Goal: Task Accomplishment & Management: Use online tool/utility

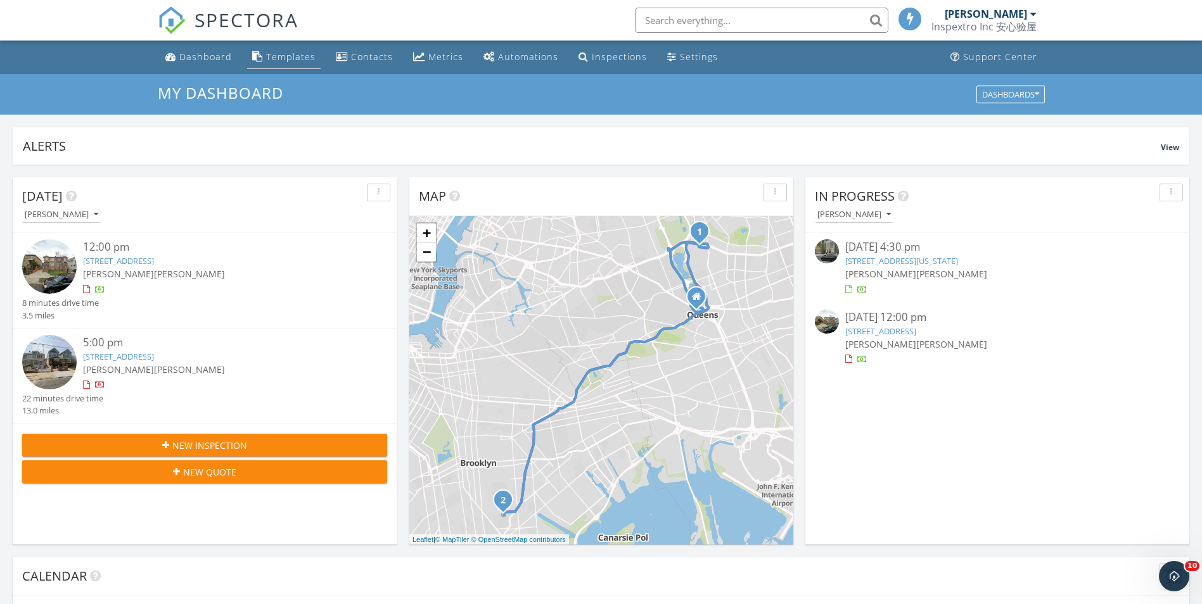
drag, startPoint x: 222, startPoint y: 56, endPoint x: 257, endPoint y: 58, distance: 35.6
click at [222, 56] on div "Dashboard" at bounding box center [205, 57] width 53 height 12
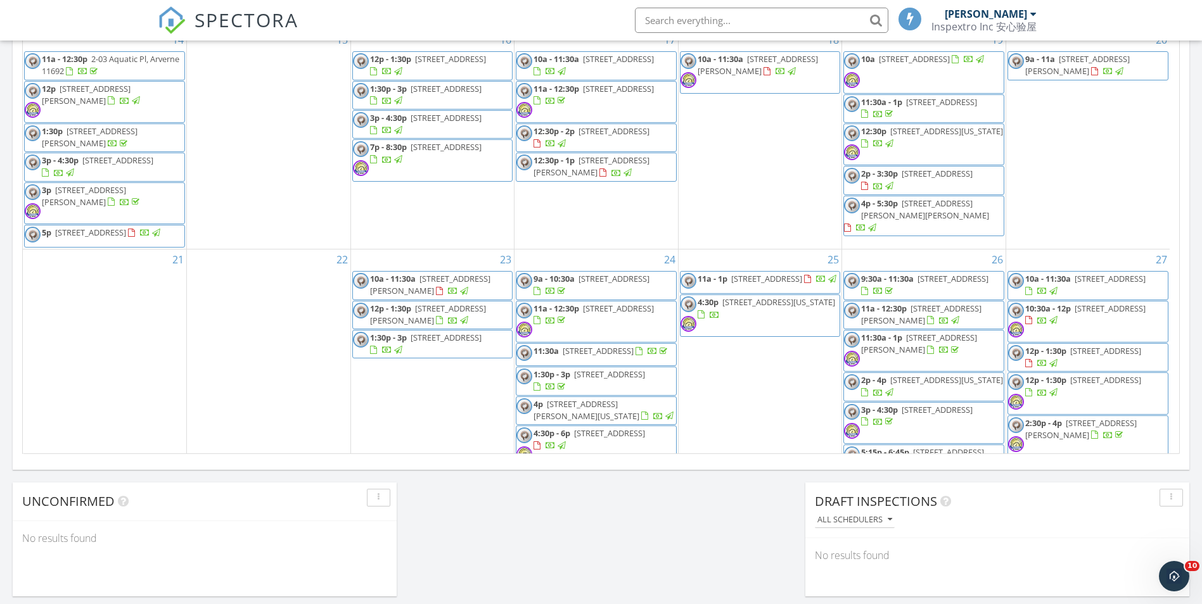
scroll to position [570, 0]
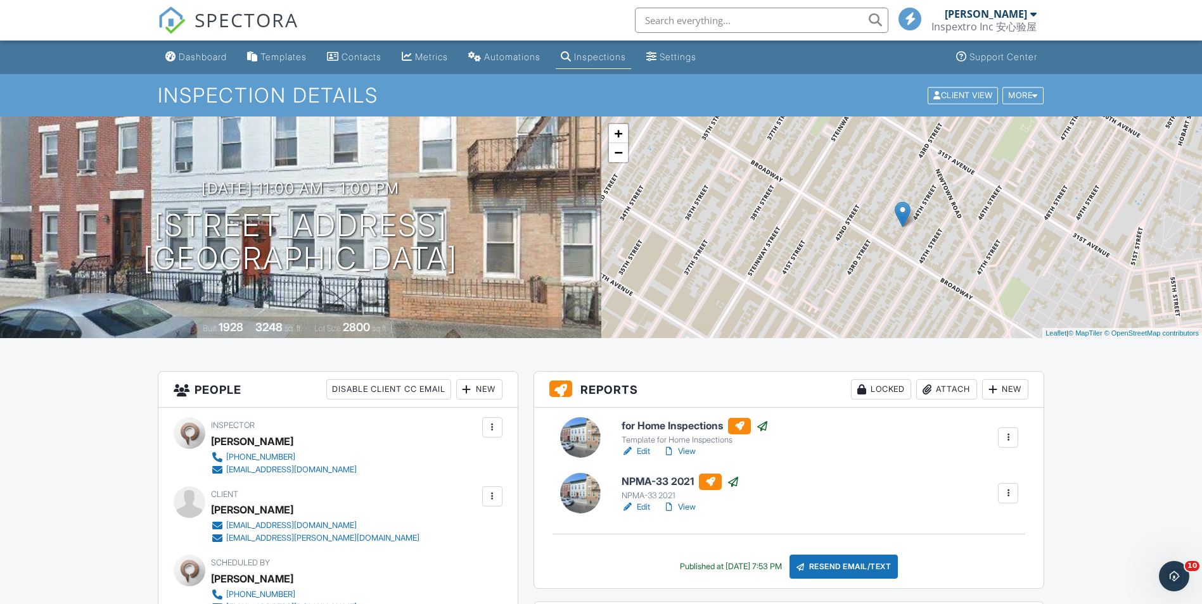
click at [691, 450] on link "View" at bounding box center [679, 451] width 33 height 13
click at [684, 508] on link "View" at bounding box center [679, 507] width 33 height 13
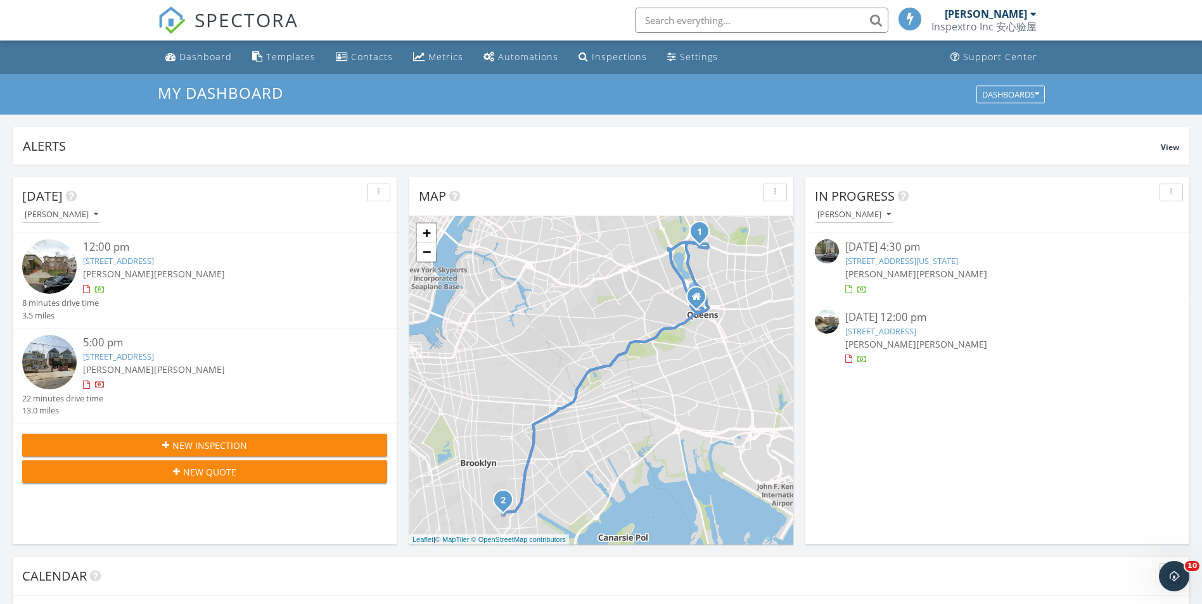
click at [224, 443] on span "New Inspection" at bounding box center [209, 445] width 75 height 13
